Goal: Check status: Check status

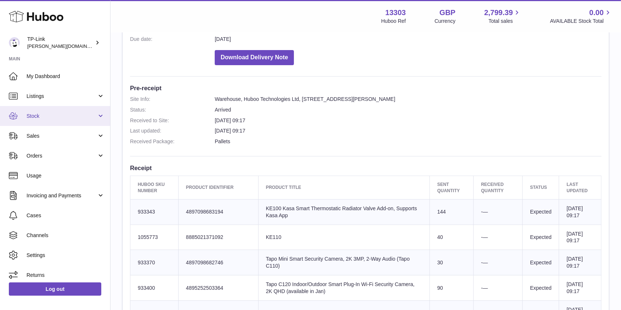
click at [90, 117] on span "Stock" at bounding box center [62, 116] width 70 height 7
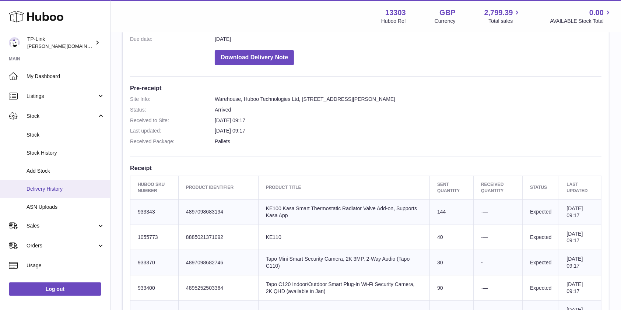
click at [65, 193] on link "Delivery History" at bounding box center [55, 189] width 110 height 18
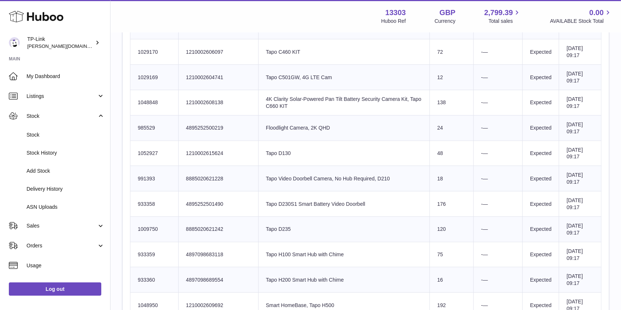
scroll to position [1031, 0]
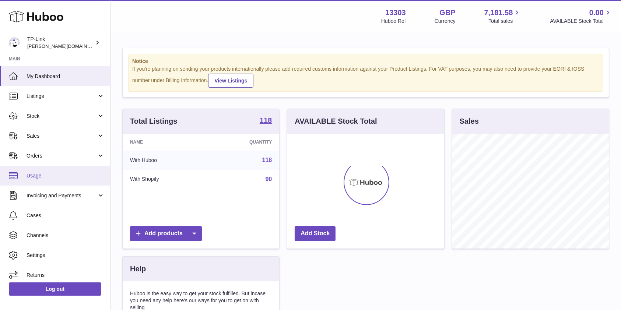
scroll to position [115, 156]
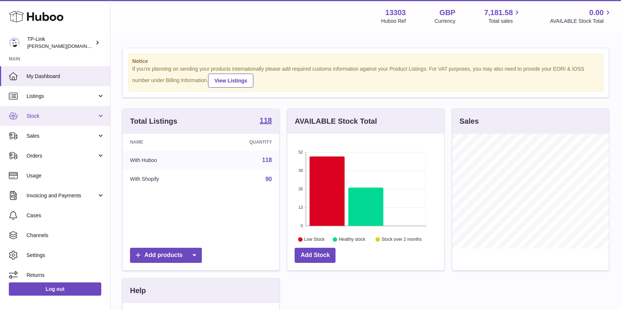
click at [87, 119] on span "Stock" at bounding box center [62, 116] width 70 height 7
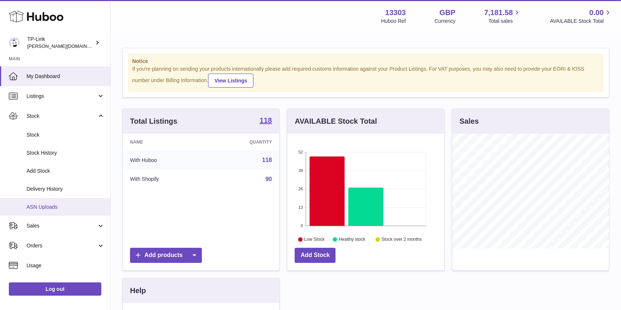
click at [63, 204] on span "ASN Uploads" at bounding box center [66, 207] width 78 height 7
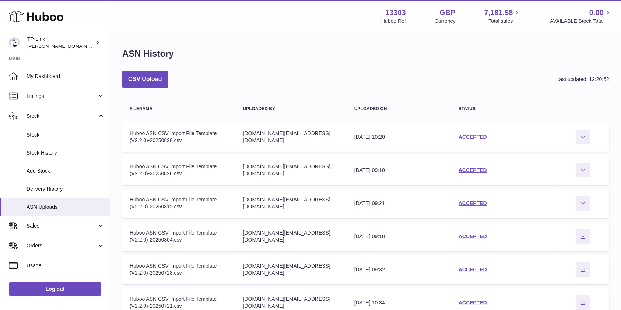
click at [480, 138] on link "ACCEPTED" at bounding box center [472, 137] width 28 height 6
click at [473, 168] on link "ACCEPTED" at bounding box center [472, 170] width 28 height 6
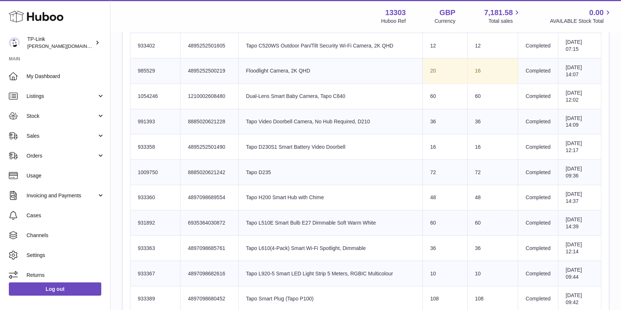
scroll to position [49, 0]
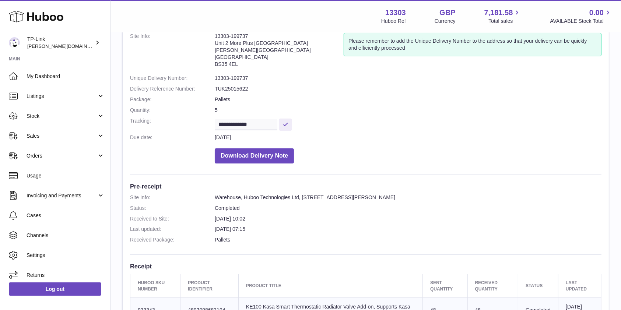
click at [543, 151] on dd "Download Delivery Note" at bounding box center [408, 154] width 387 height 19
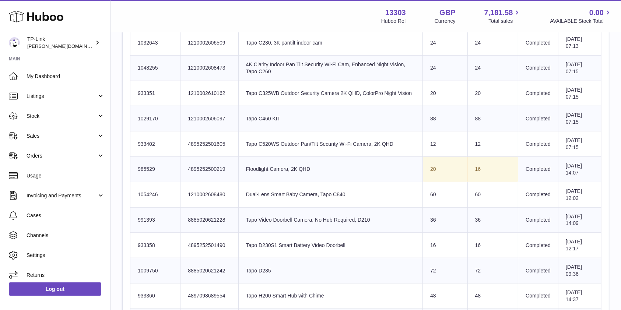
scroll to position [121, 0]
